Goal: Use online tool/utility: Utilize a website feature to perform a specific function

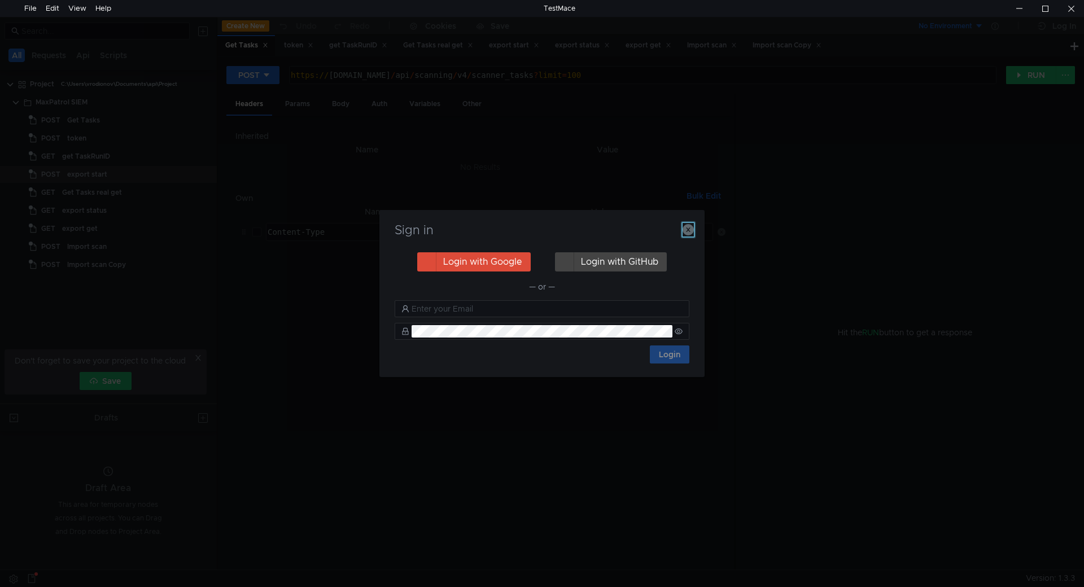
click at [693, 230] on icon "button" at bounding box center [688, 229] width 11 height 11
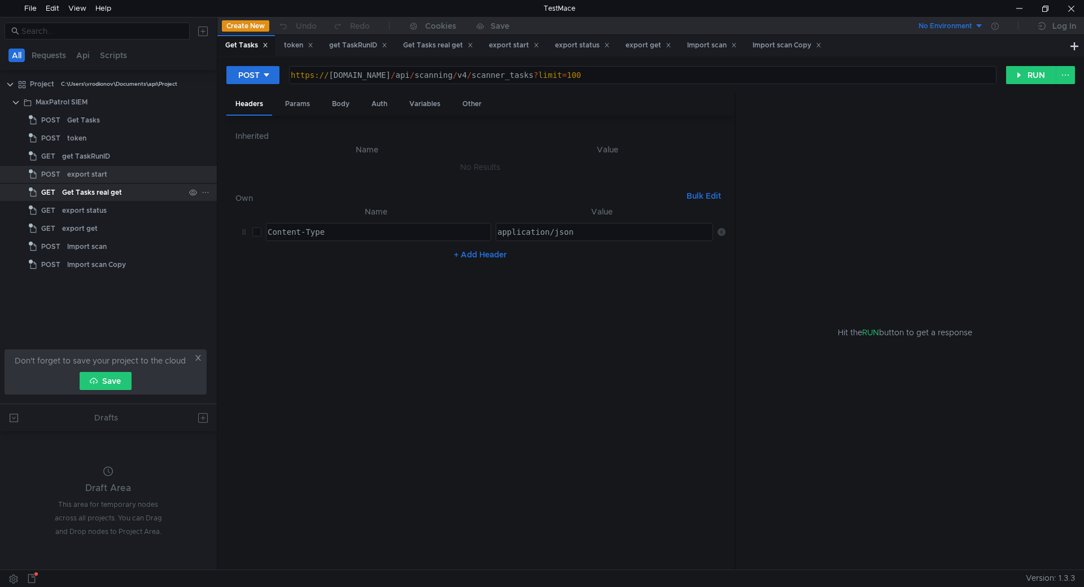
click at [159, 199] on div "Get Tasks real get" at bounding box center [123, 192] width 123 height 17
click at [125, 156] on div "get TaskRunID" at bounding box center [123, 156] width 123 height 17
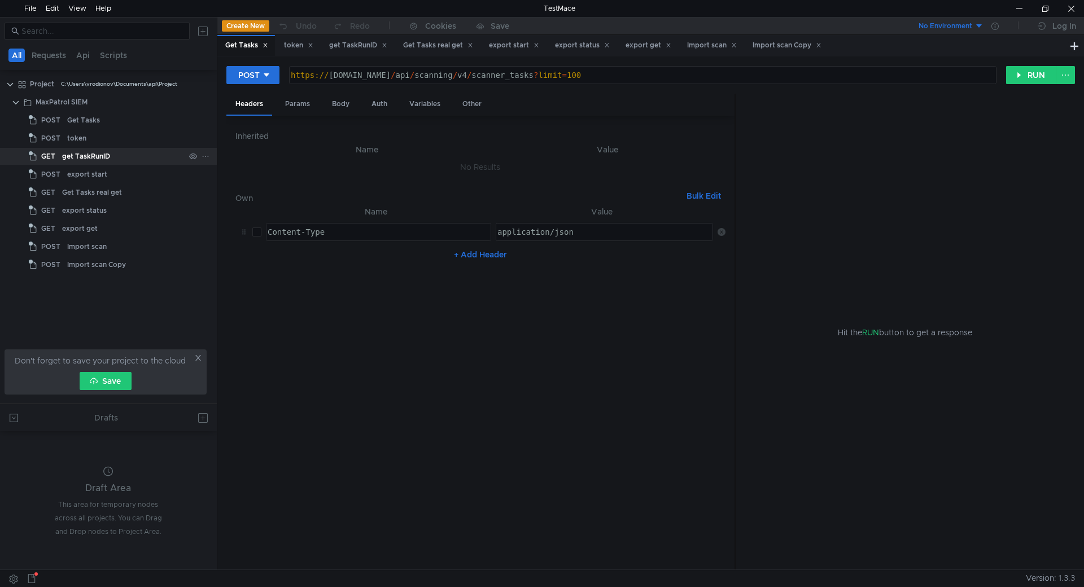
click at [125, 156] on div "get TaskRunID" at bounding box center [123, 156] width 123 height 17
click at [1036, 74] on button "RUN" at bounding box center [1031, 75] width 50 height 18
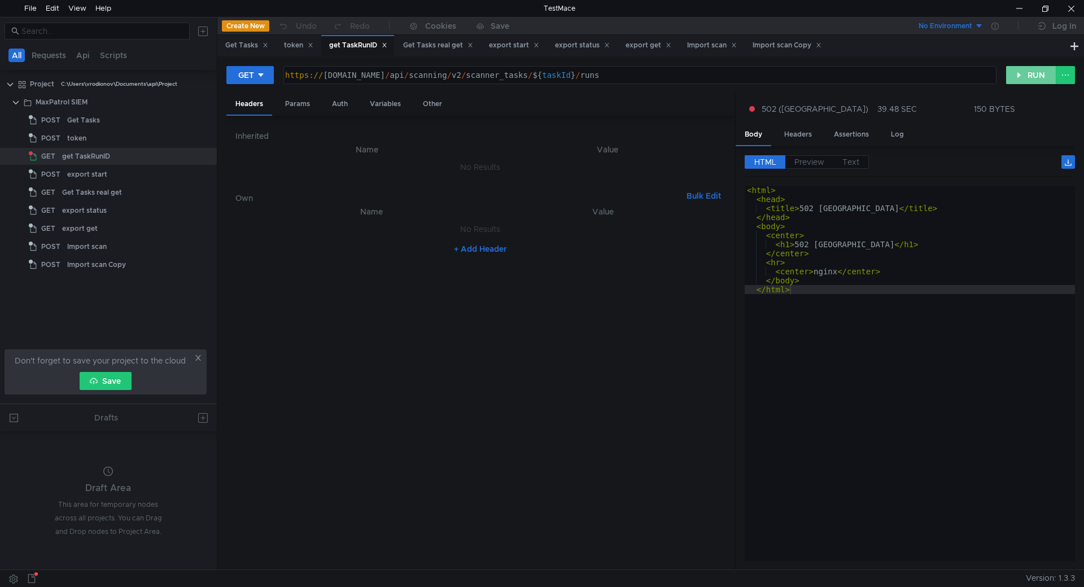
click at [1027, 67] on button "RUN" at bounding box center [1031, 75] width 50 height 18
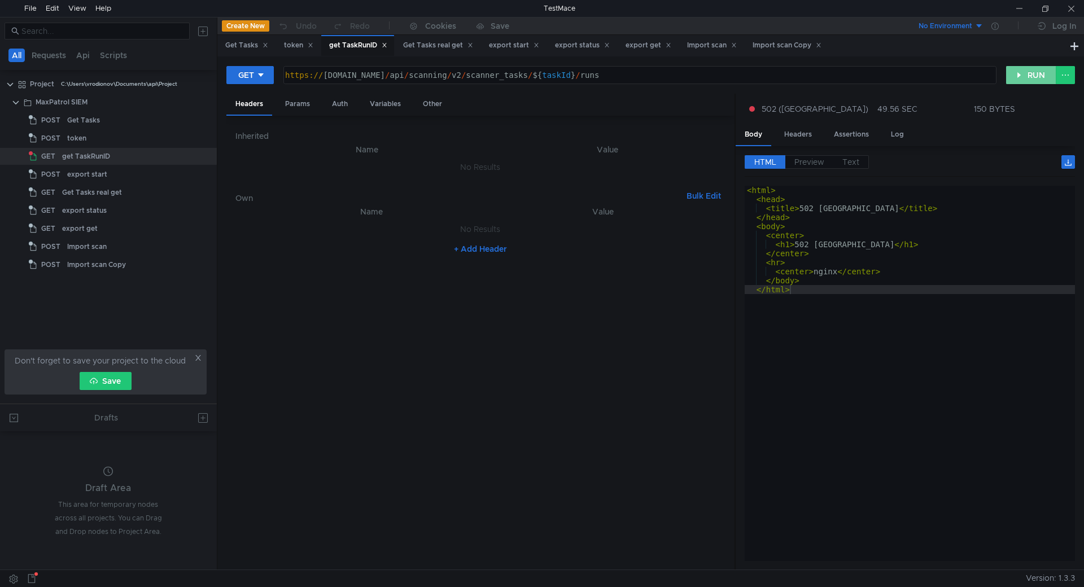
click at [1020, 68] on button "RUN" at bounding box center [1031, 75] width 50 height 18
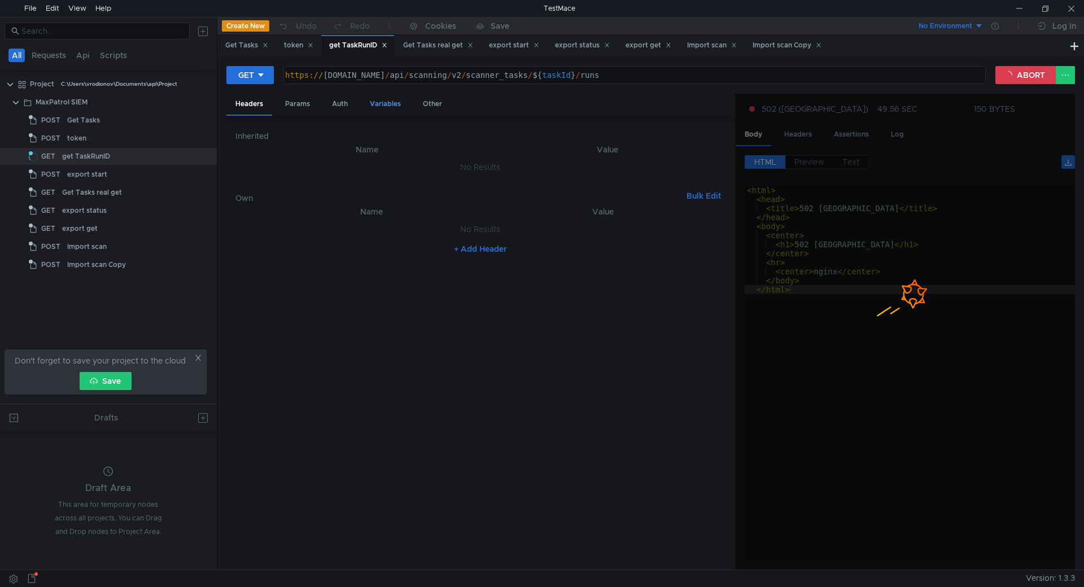
click at [390, 97] on div "Variables" at bounding box center [385, 104] width 49 height 21
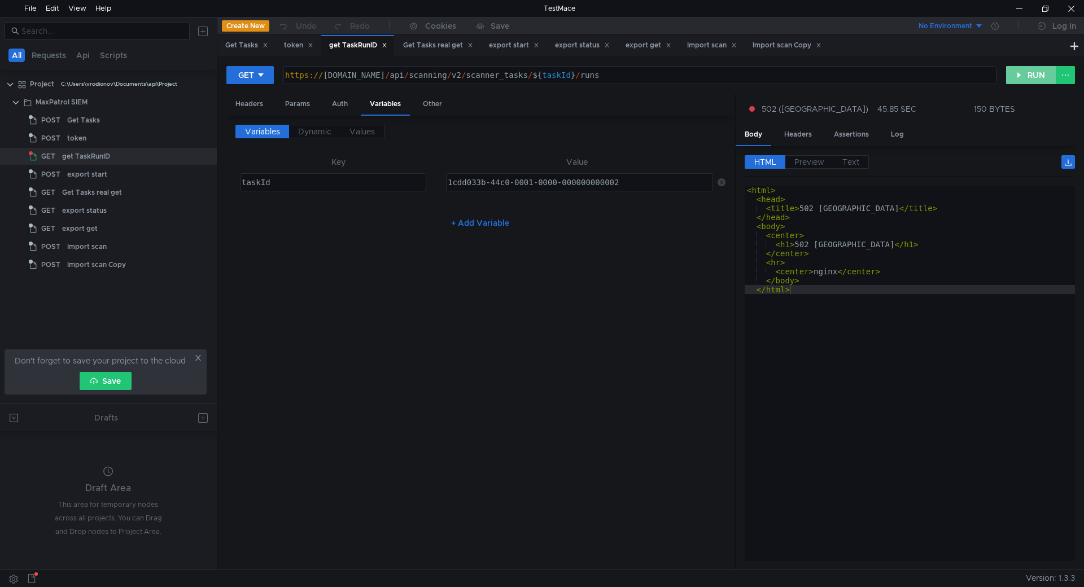
click at [1031, 79] on button "RUN" at bounding box center [1031, 75] width 50 height 18
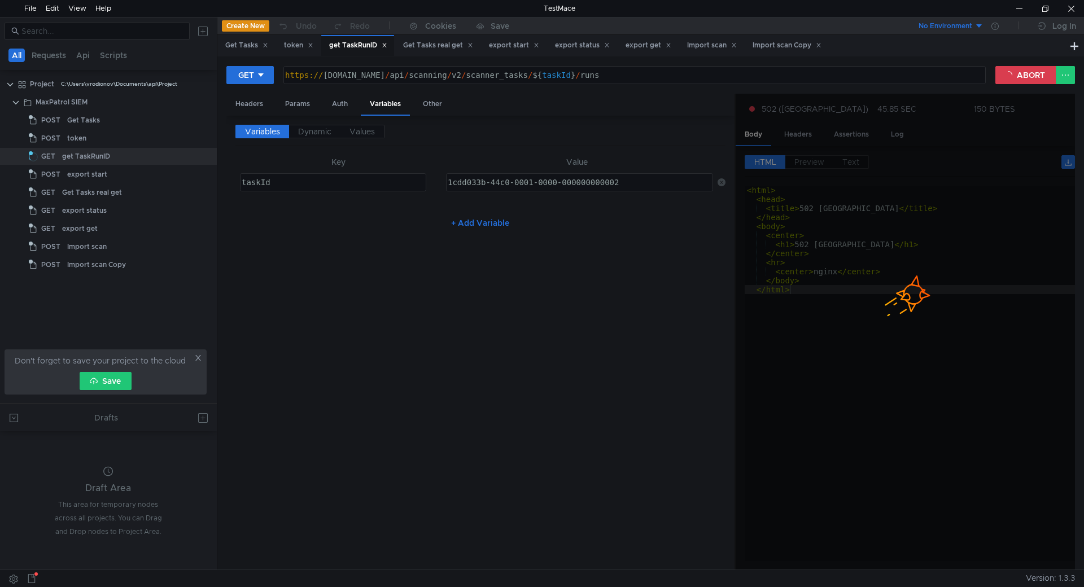
click at [471, 77] on div "https:// [DOMAIN_NAME] / api / scanning / v2 / scanner_tasks / ${ taskId } / ru…" at bounding box center [633, 84] width 701 height 27
type textarea "https://[DOMAIN_NAME]/api/scanning/v2/scanner_tasks/${taskId}/runs"
drag, startPoint x: 550, startPoint y: 75, endPoint x: 407, endPoint y: 77, distance: 143.4
click at [407, 77] on div "https:// [DOMAIN_NAME] / api / scanning / v2 / scanner_tasks / ${ taskId } / ru…" at bounding box center [633, 84] width 701 height 27
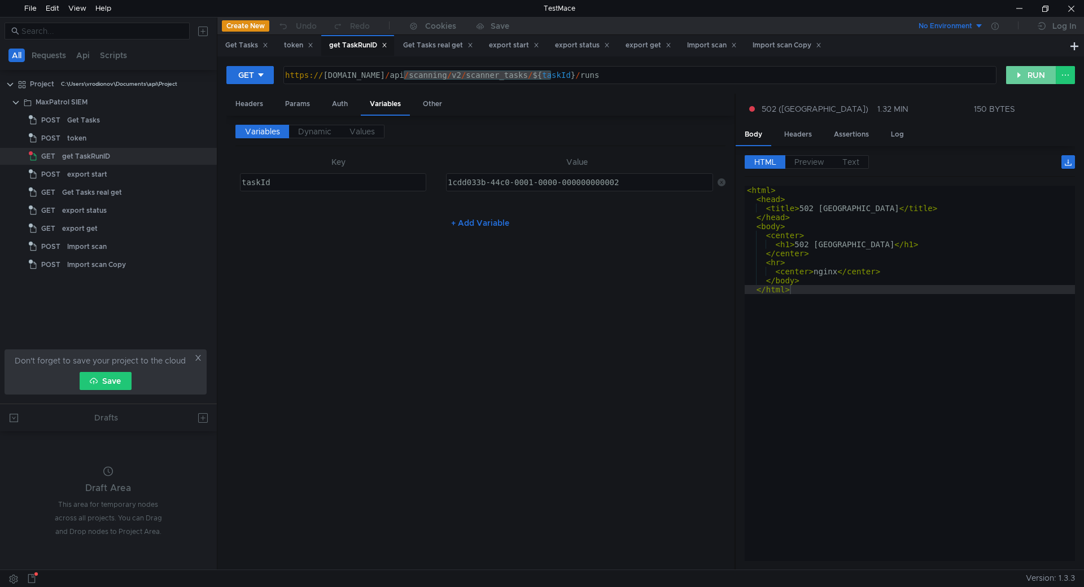
click at [1035, 82] on button "RUN" at bounding box center [1031, 75] width 50 height 18
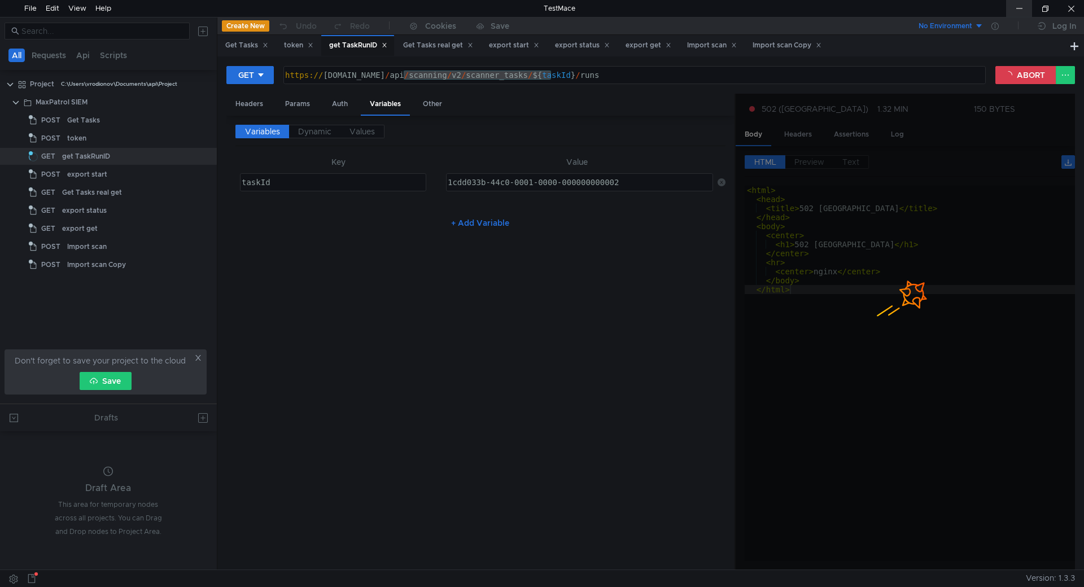
click at [1025, 0] on div at bounding box center [1019, 8] width 26 height 17
